Goal: Task Accomplishment & Management: Complete application form

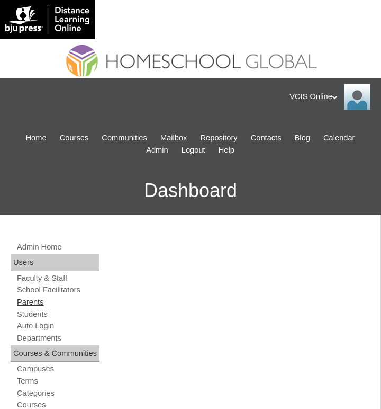
click at [35, 302] on link "Parents" at bounding box center [58, 302] width 84 height 10
click at [41, 303] on link "Parents" at bounding box center [58, 302] width 84 height 10
click at [168, 150] on span "Admin" at bounding box center [157, 150] width 22 height 12
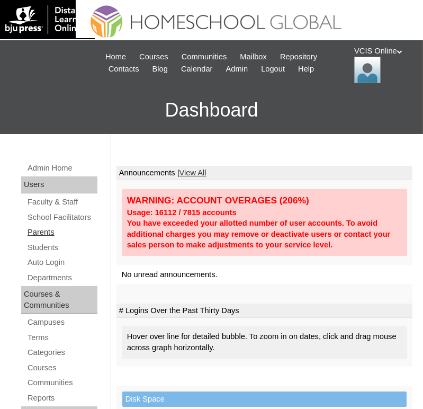
click at [33, 236] on link "Parents" at bounding box center [61, 232] width 71 height 13
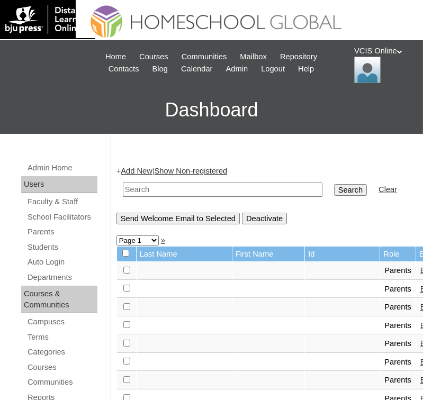
click at [151, 170] on link "Add New" at bounding box center [136, 171] width 31 height 8
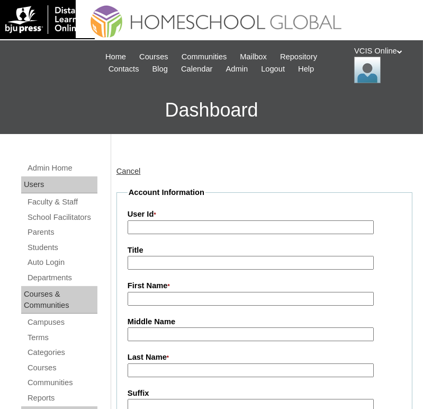
click at [172, 224] on input "User Id *" at bounding box center [251, 227] width 247 height 14
paste input "VCIS016-5B-PA2025"
type input "VCIS016-5B-PA2025"
click at [181, 293] on input "First Name *" at bounding box center [251, 299] width 247 height 14
paste input "Angelli Cel Subia Domingo"
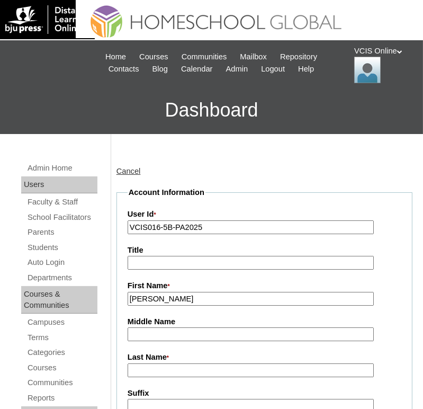
type input "[PERSON_NAME]"
click at [195, 338] on input "Middle Name" at bounding box center [251, 334] width 247 height 14
paste input "Angelli Cel Subia Domingo"
click at [195, 333] on input "Angelli Cel Subia Domingo" at bounding box center [251, 334] width 247 height 14
type input "Domingo"
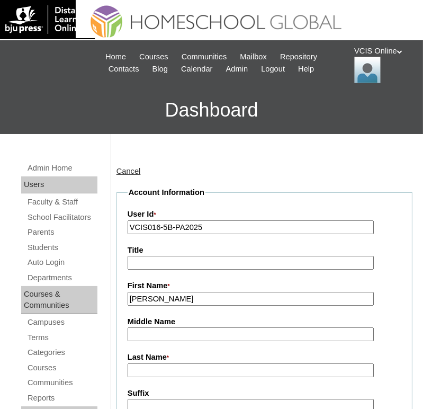
click at [185, 367] on input "Last Name *" at bounding box center [251, 370] width 247 height 14
paste input "Angelli Cel Subia Domingo"
click at [195, 372] on input "Angelli Cel Subia Domingo" at bounding box center [251, 370] width 247 height 14
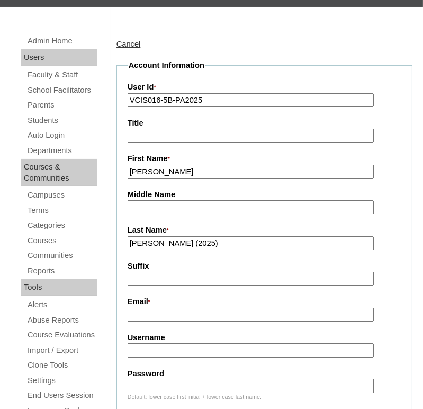
scroll to position [151, 0]
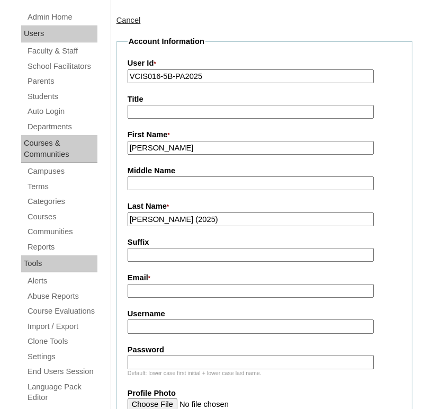
type input "Domingo (2025)"
click at [200, 295] on input "Email *" at bounding box center [251, 291] width 247 height 14
paste input "annegee.d@icloud.com"
type input "annegee.d@icloud.com"
click at [203, 321] on input "Username" at bounding box center [251, 326] width 247 height 14
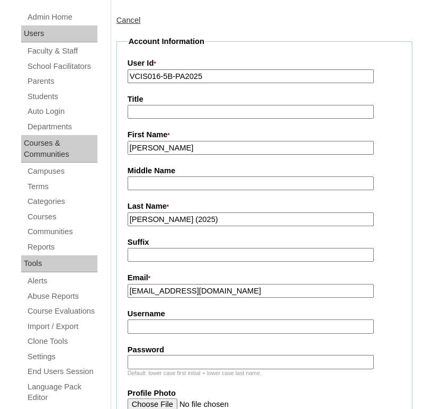
paste input "adomingo2025"
type input "adomingo2025"
click at [199, 362] on input "Password" at bounding box center [251, 362] width 247 height 14
paste input "URmJpp"
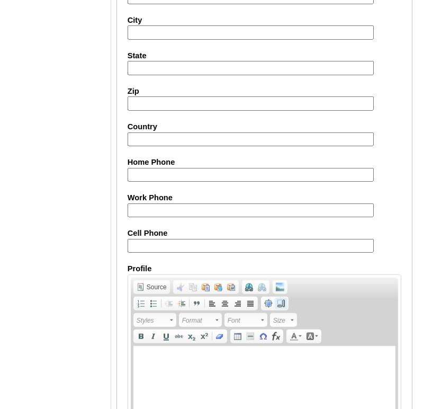
scroll to position [981, 0]
type input "URmJpp"
click at [237, 244] on input "Cell Phone" at bounding box center [251, 246] width 247 height 14
paste input "971554845140, 971509262623"
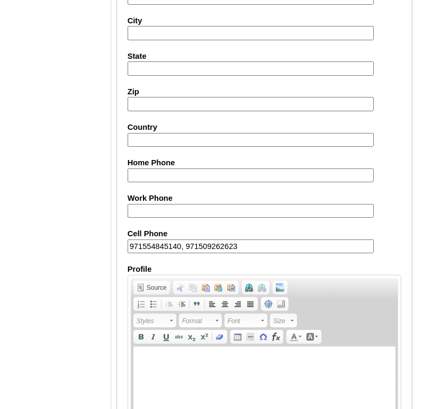
type input "971554845140, 971509262623"
click at [281, 264] on label "Profile" at bounding box center [265, 269] width 274 height 11
click at [0, 0] on textarea "Profile" at bounding box center [0, 0] width 0 height 0
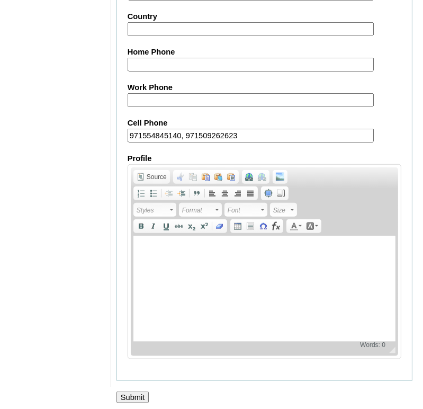
click at [123, 392] on input "Submit" at bounding box center [132, 397] width 33 height 12
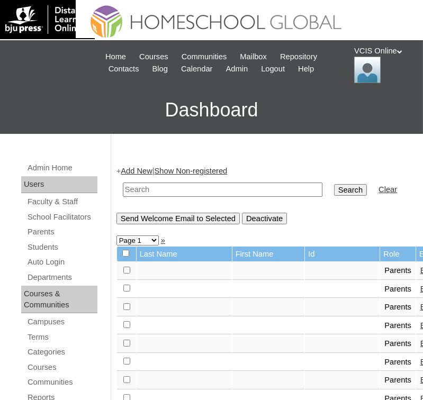
click at [147, 182] on td at bounding box center [223, 189] width 210 height 25
click at [143, 188] on input "text" at bounding box center [223, 190] width 200 height 14
paste input "VCIS016-5B-PA2025"
type input "VCIS016-5B-PA2025"
click at [334, 191] on input "Search" at bounding box center [350, 190] width 33 height 12
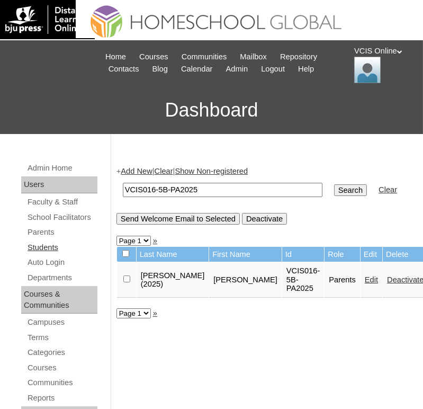
click at [39, 249] on link "Students" at bounding box center [61, 247] width 71 height 13
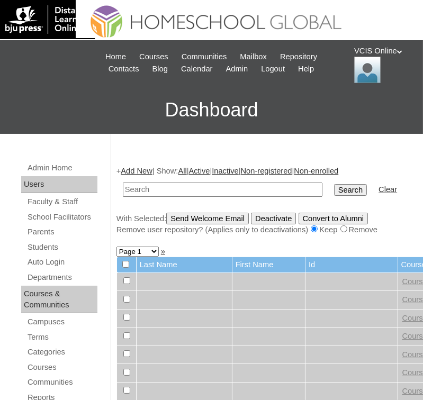
click at [136, 168] on link "Add New" at bounding box center [136, 171] width 31 height 8
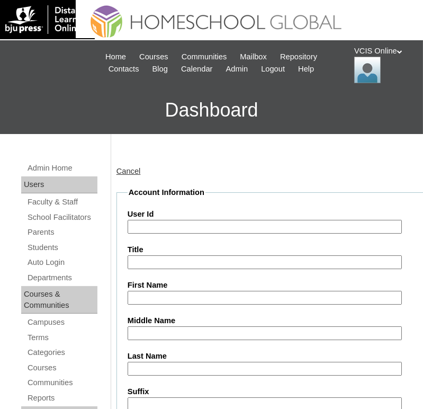
click at [239, 226] on input "User Id" at bounding box center [265, 227] width 274 height 14
paste input "VCIS016-5B-SA2025"
type input "VCIS016-5B-SA2025"
click at [199, 294] on input "First Name" at bounding box center [265, 298] width 274 height 14
click at [185, 300] on input "First Name" at bounding box center [265, 298] width 274 height 14
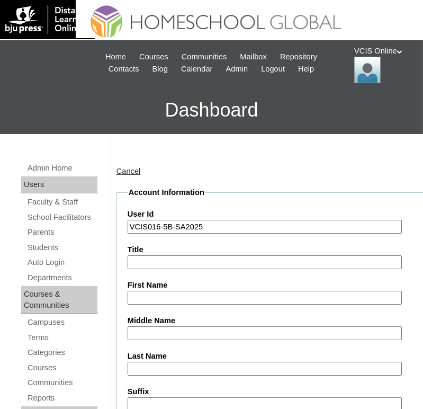
paste input "Francesca Antonelli"
type input "Francesca Antonelli"
click at [212, 333] on input "Middle Name" at bounding box center [265, 333] width 274 height 14
paste input "Domingo"
type input "Domingo"
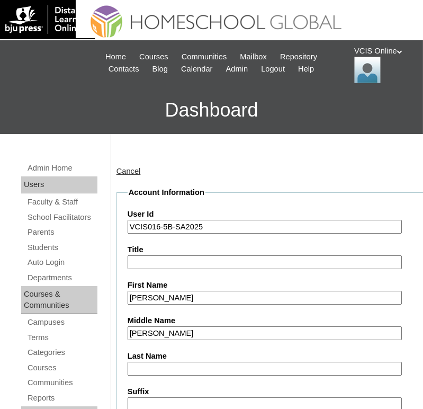
click at [200, 359] on label "Last Name" at bounding box center [280, 355] width 305 height 11
click at [200, 362] on input "Last Name" at bounding box center [265, 369] width 274 height 14
paste input "Onido"
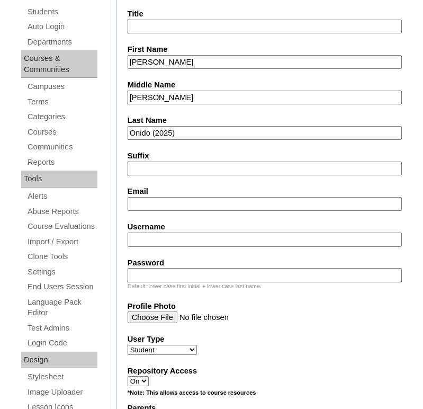
scroll to position [246, 0]
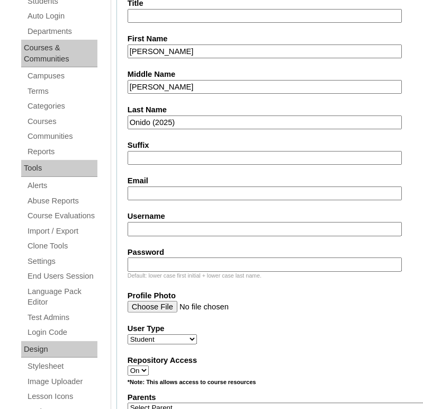
type input "Onido (2025)"
click at [211, 191] on input "Email" at bounding box center [265, 193] width 274 height 14
paste input "faonido.student@vcis.edu.ph"
type input "faonido.student@vcis.edu.ph"
click at [229, 230] on input "Username" at bounding box center [265, 229] width 274 height 14
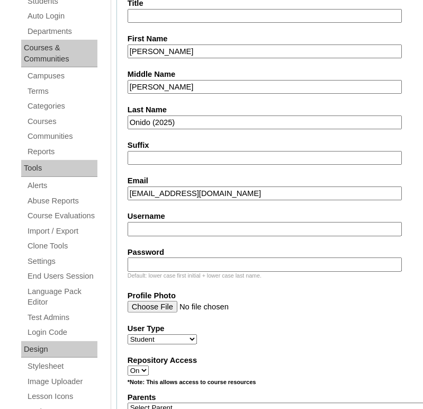
paste input "francesca.onido2025"
type input "francesca.onido2025"
click at [229, 257] on input "Password" at bounding box center [265, 264] width 274 height 14
paste input "deNKKH"
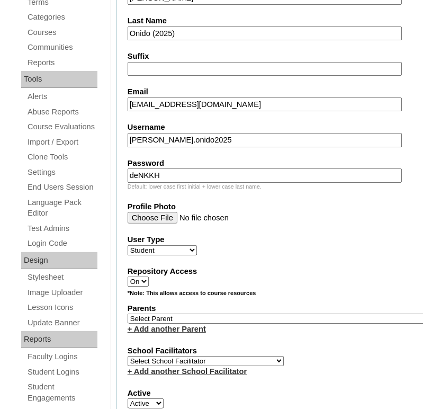
scroll to position [336, 0]
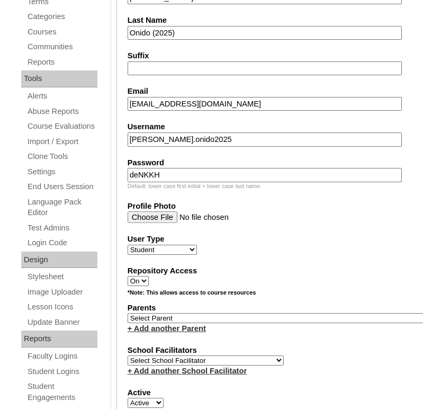
type input "deNKKH"
click at [191, 313] on select "Select Parent , , , , , , , , , , , , , , , , , , , , , , , , , , , , , , , , ,…" at bounding box center [280, 318] width 305 height 10
select select "43208"
click at [128, 313] on select "Select Parent , , , , , , , , , , , , , , , , , , , , , , , , , , , , , , , , ,…" at bounding box center [280, 318] width 305 height 10
click at [380, 290] on div "*Note: This allows access to course resources" at bounding box center [280, 295] width 305 height 13
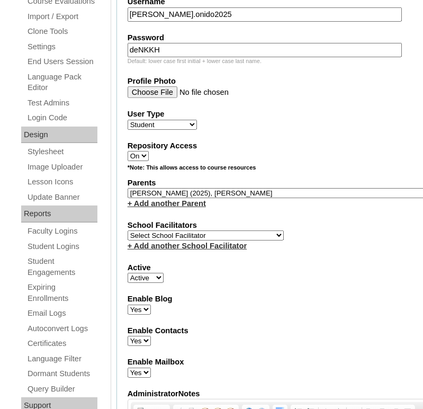
scroll to position [464, 0]
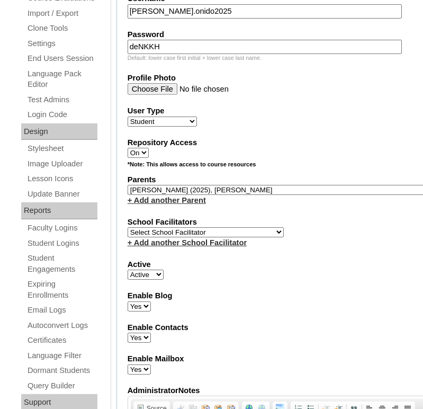
click at [233, 227] on select "Select School Facilitator Norman Añain Ruffa Abadijas Mary Abella Gloryfe Abion…" at bounding box center [206, 232] width 156 height 10
select select "42228"
click at [128, 227] on select "Select School Facilitator Norman Añain Ruffa Abadijas Mary Abella Gloryfe Abion…" at bounding box center [206, 232] width 156 height 10
click at [348, 247] on fieldset "Account Information User Id VCIS016-5B-SA2025 Title First Name Francesca Antone…" at bounding box center [279, 167] width 327 height 889
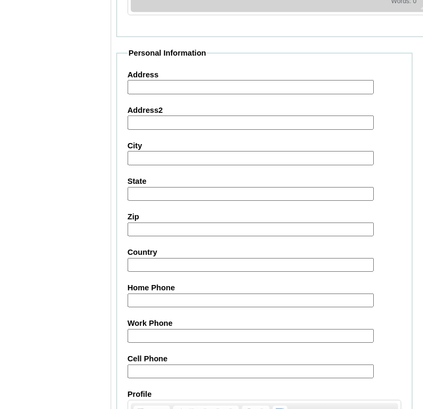
scroll to position [1040, 0]
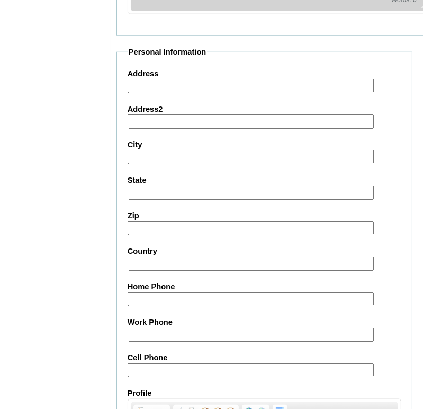
click at [257, 363] on input "Cell Phone" at bounding box center [251, 370] width 247 height 14
paste input "971554845140, 971509262623"
type input "971554845140, 971509262623"
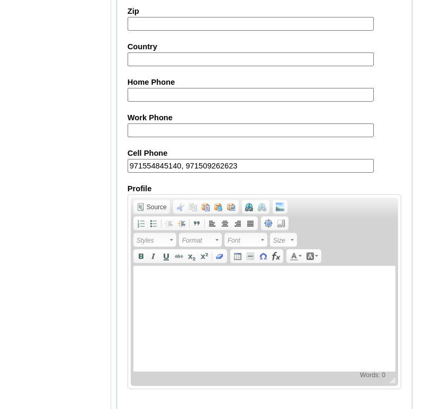
scroll to position [1274, 0]
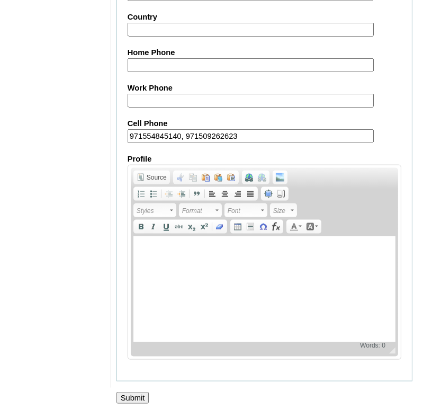
click at [131, 392] on input "Submit" at bounding box center [132, 398] width 33 height 12
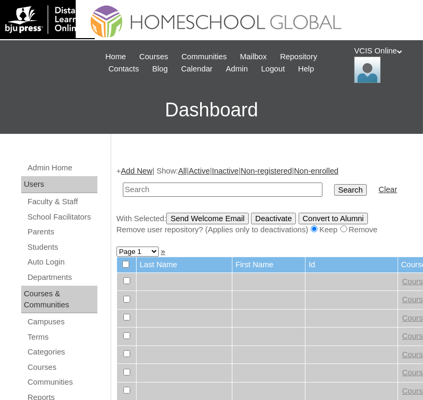
click at [170, 187] on input "text" at bounding box center [223, 190] width 200 height 14
paste input "VCIS016-5B-SA2025"
type input "VCIS016-5B-SA2025"
click at [334, 190] on input "Search" at bounding box center [350, 190] width 33 height 12
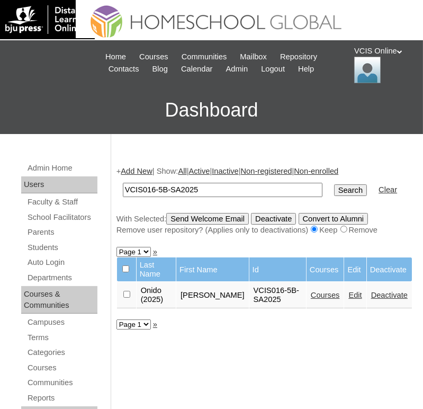
click at [348, 294] on link "Edit" at bounding box center [354, 295] width 13 height 8
click at [322, 296] on link "Courses" at bounding box center [325, 295] width 29 height 8
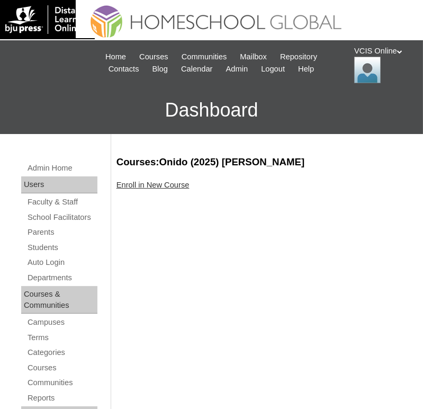
click at [165, 187] on link "Enroll in New Course" at bounding box center [152, 185] width 73 height 8
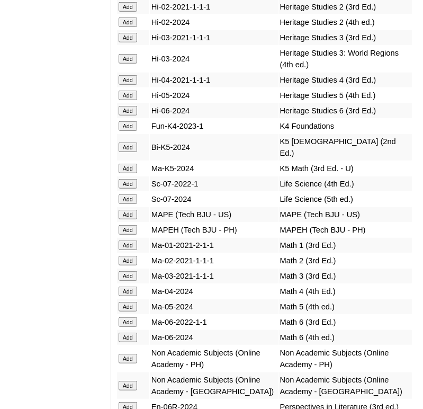
scroll to position [4634, 0]
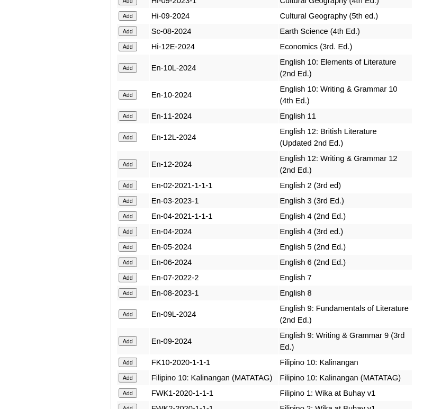
scroll to position [3821, 0]
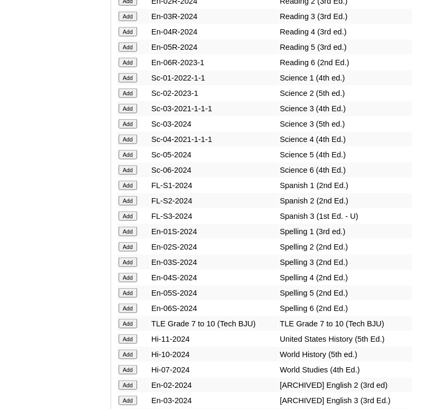
scroll to position [5235, 0]
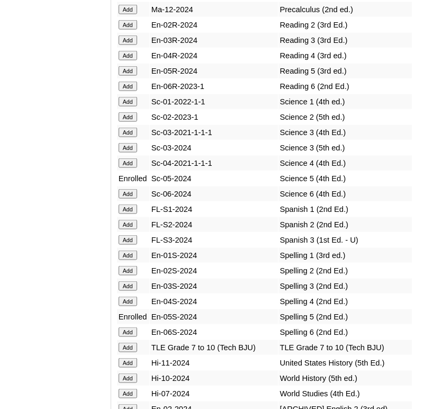
scroll to position [5211, 0]
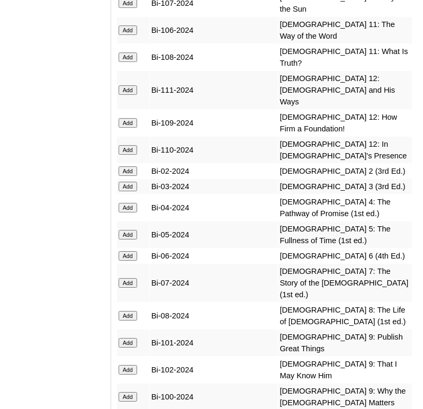
scroll to position [3355, 0]
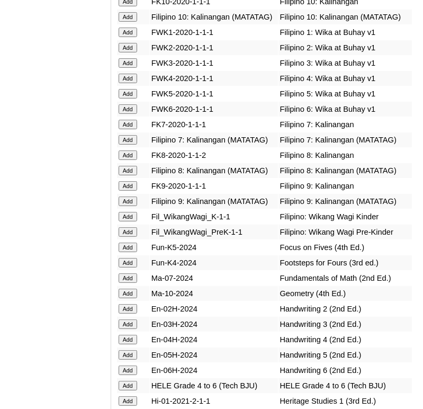
scroll to position [4225, 0]
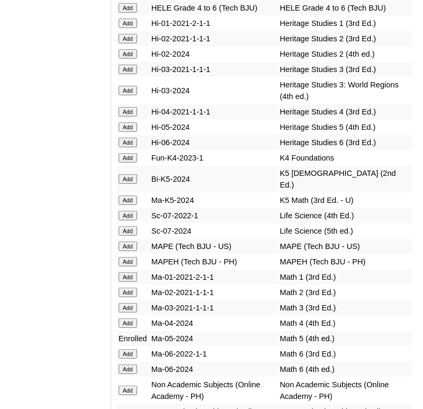
scroll to position [4509, 0]
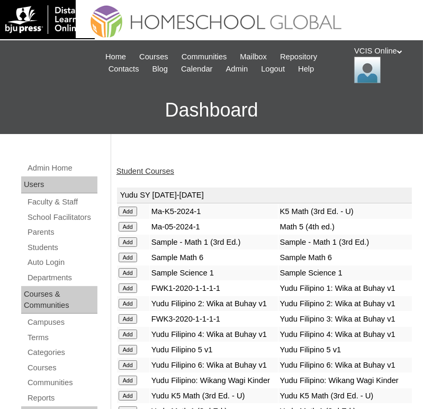
click at [149, 168] on link "Student Courses" at bounding box center [145, 171] width 58 height 8
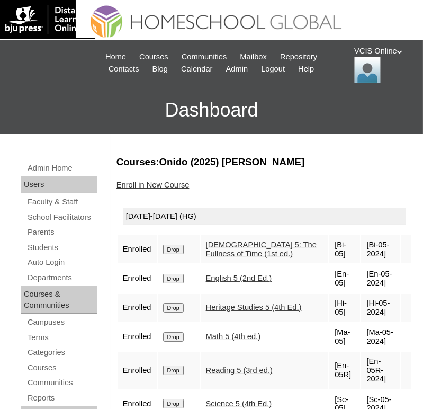
scroll to position [57, 0]
